Goal: Information Seeking & Learning: Check status

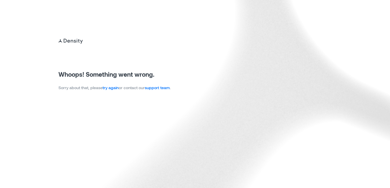
click at [112, 89] on link "try again" at bounding box center [111, 87] width 16 height 5
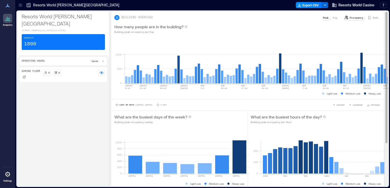
click at [373, 16] on p "Visits" at bounding box center [376, 18] width 6 height 4
